Goal: Task Accomplishment & Management: Complete application form

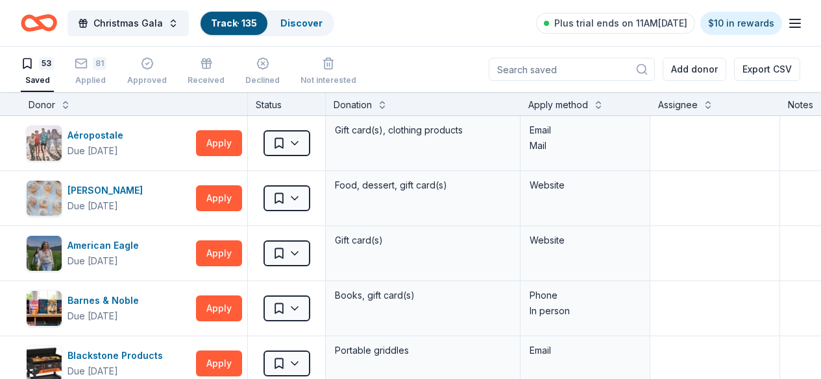
scroll to position [1492, 0]
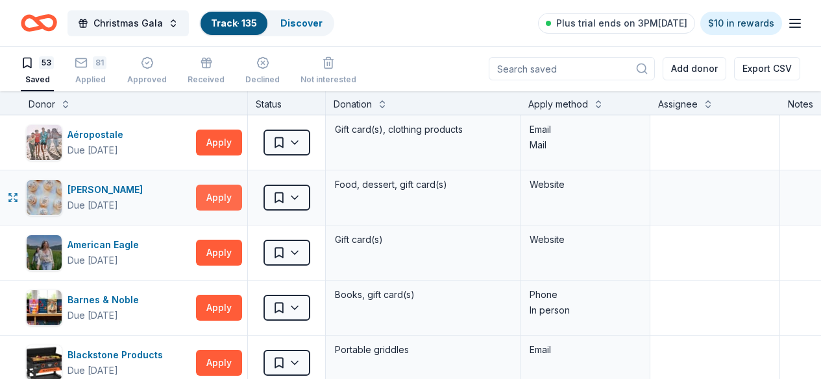
click at [230, 198] on button "Apply" at bounding box center [219, 198] width 46 height 26
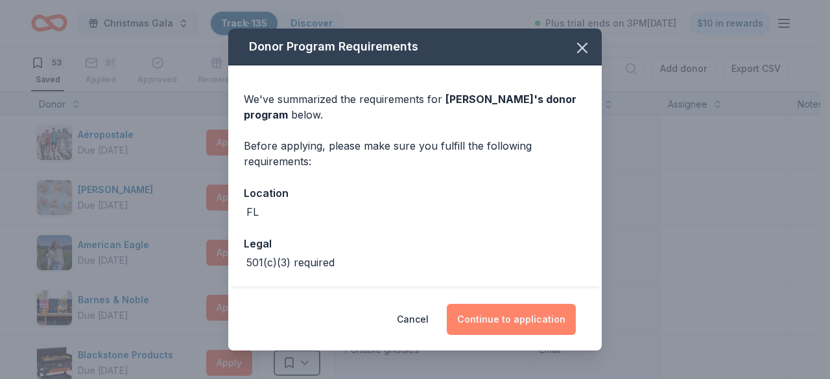
click at [509, 320] on button "Continue to application" at bounding box center [511, 319] width 129 height 31
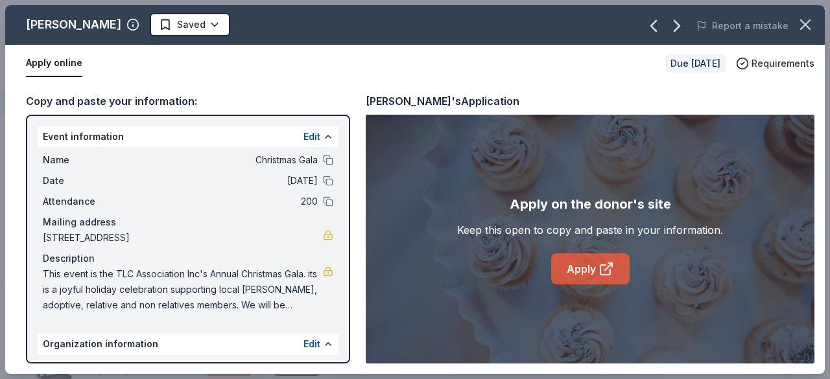
click at [590, 271] on link "Apply" at bounding box center [590, 269] width 78 height 31
click at [177, 28] on html "Christmas Gala Track · 135 Discover Plus trial ends on 3PM, 10/6 $10 in rewards…" at bounding box center [415, 189] width 830 height 379
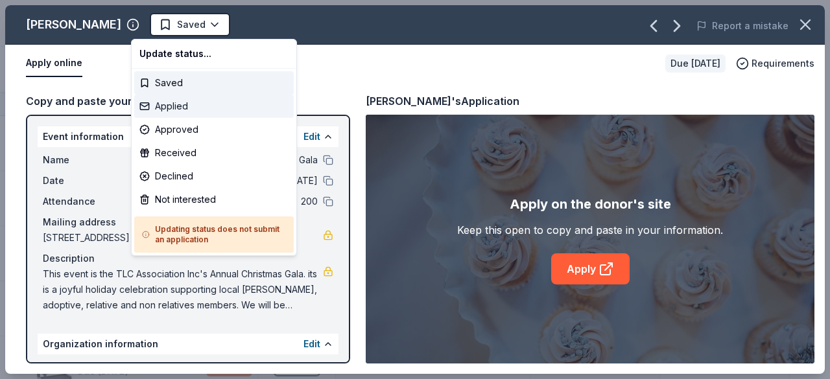
click at [175, 107] on div "Applied" at bounding box center [214, 106] width 160 height 23
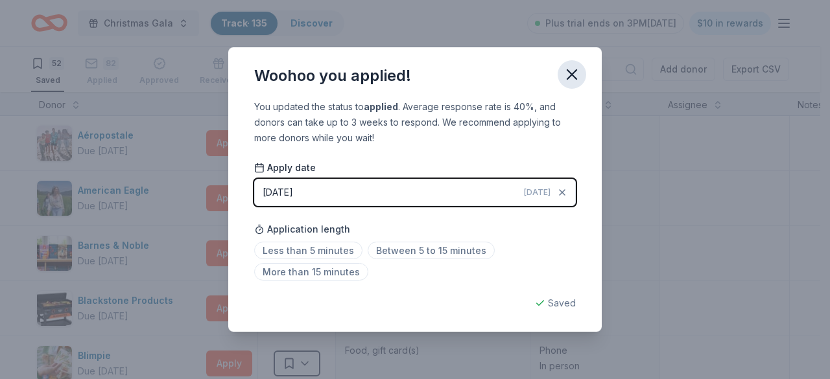
click at [580, 77] on icon "button" at bounding box center [572, 75] width 18 height 18
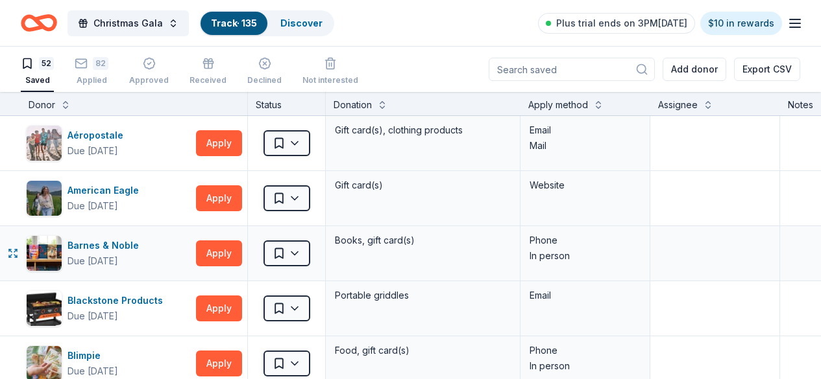
scroll to position [65, 0]
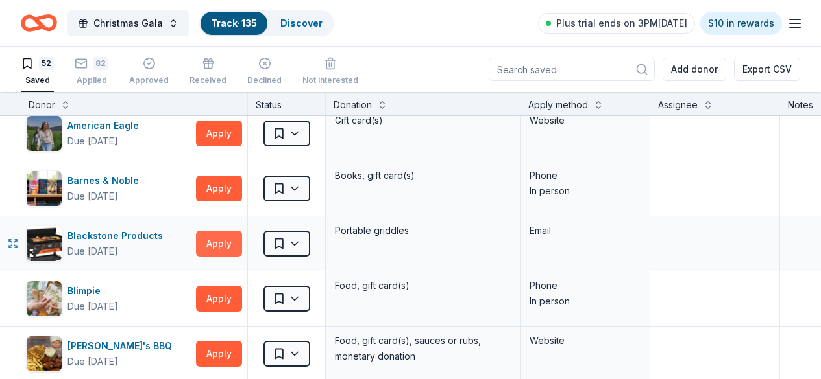
click at [233, 241] on button "Apply" at bounding box center [219, 244] width 46 height 26
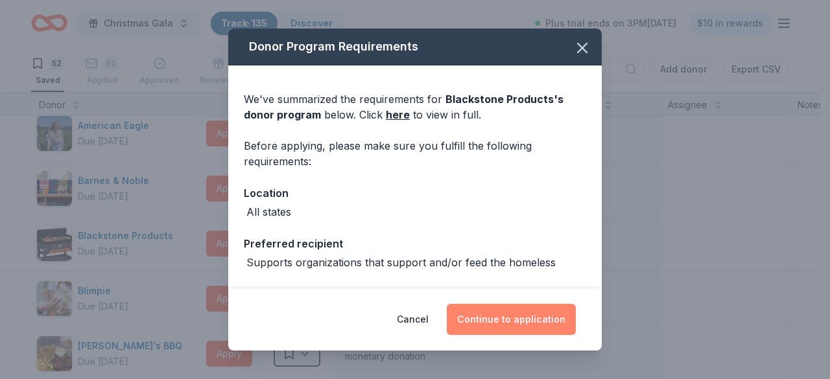
click at [536, 322] on button "Continue to application" at bounding box center [511, 319] width 129 height 31
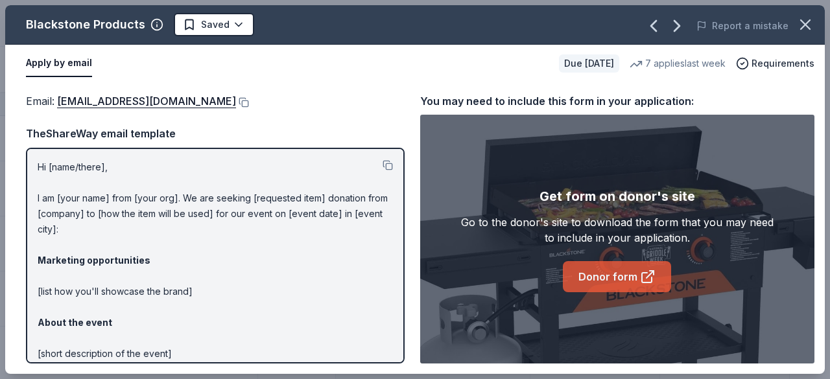
click at [621, 278] on link "Donor form" at bounding box center [617, 276] width 108 height 31
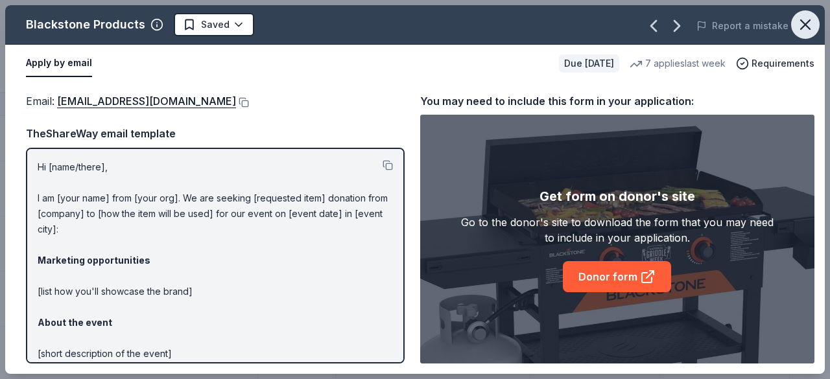
click at [797, 14] on button "button" at bounding box center [805, 24] width 29 height 29
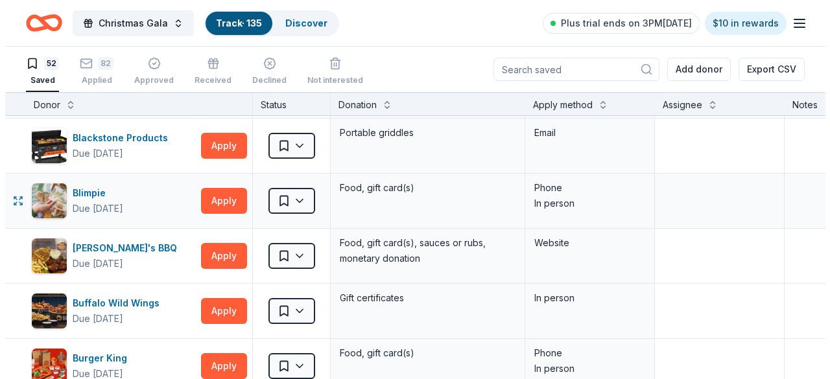
scroll to position [195, 0]
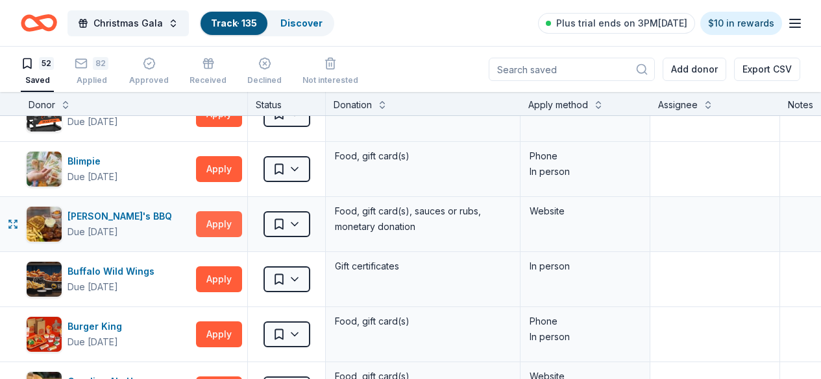
click at [226, 221] on button "Apply" at bounding box center [219, 224] width 46 height 26
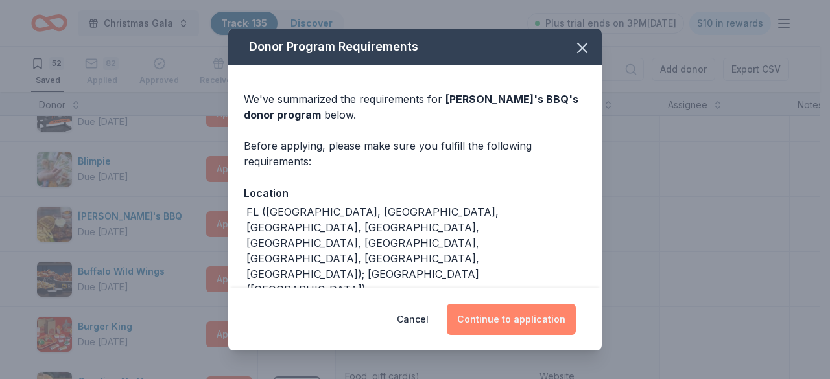
click at [525, 311] on button "Continue to application" at bounding box center [511, 319] width 129 height 31
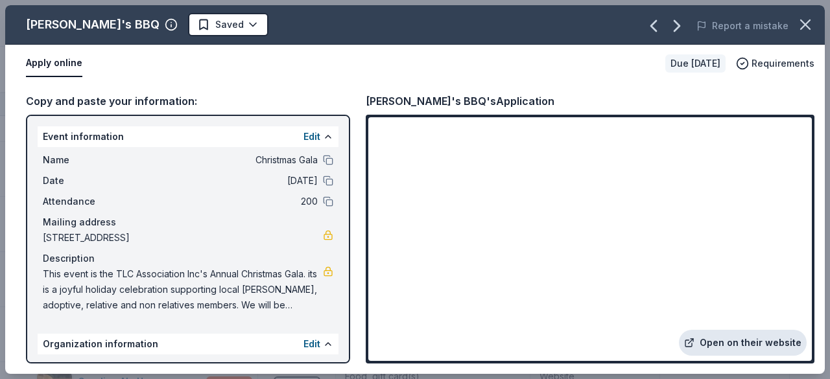
click at [747, 346] on link "Open on their website" at bounding box center [743, 343] width 128 height 26
click at [184, 23] on html "Christmas Gala Track · 135 Discover Plus trial ends on 3PM, 10/6 $10 in rewards…" at bounding box center [415, 189] width 830 height 379
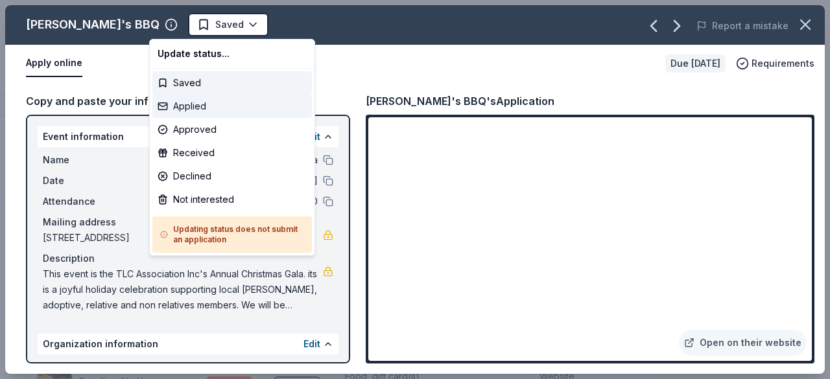
click at [197, 104] on div "Applied" at bounding box center [232, 106] width 160 height 23
